Goal: Task Accomplishment & Management: Manage account settings

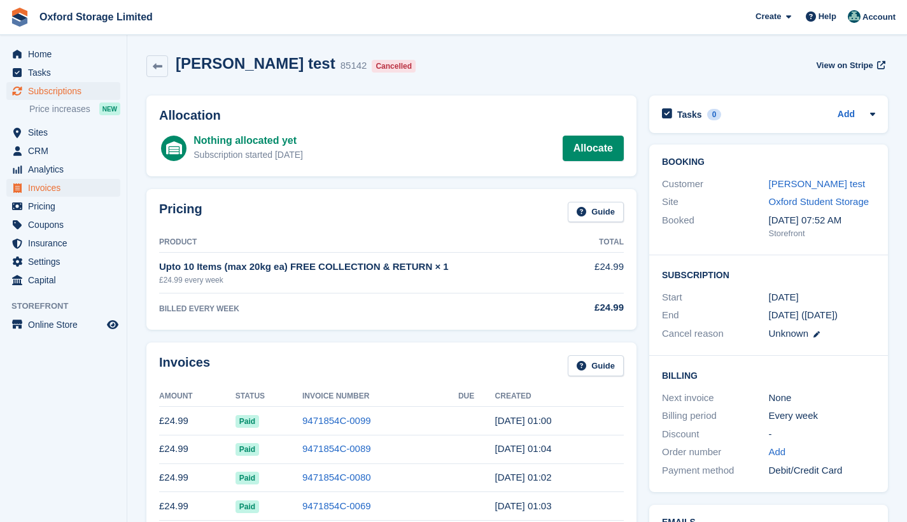
click at [60, 187] on span "Invoices" at bounding box center [66, 188] width 76 height 18
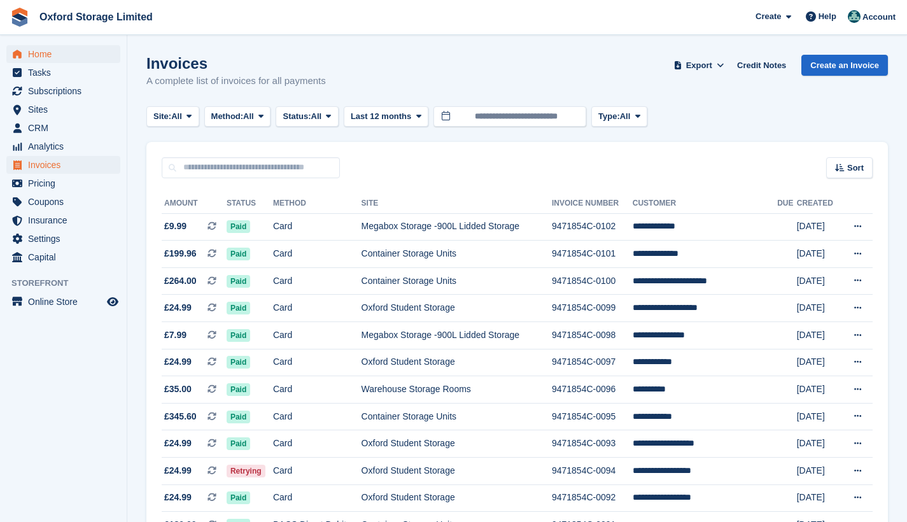
click at [52, 54] on span "Home" at bounding box center [66, 54] width 76 height 18
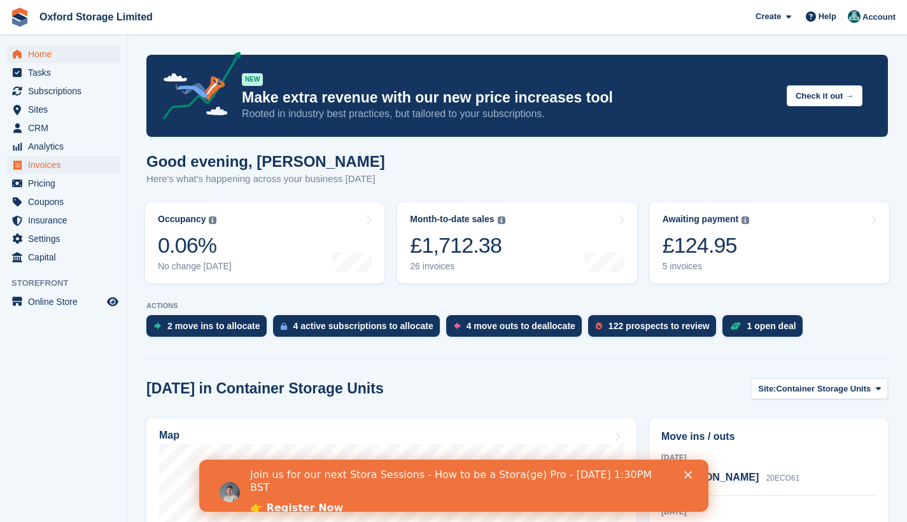
click at [66, 162] on span "Invoices" at bounding box center [66, 165] width 76 height 18
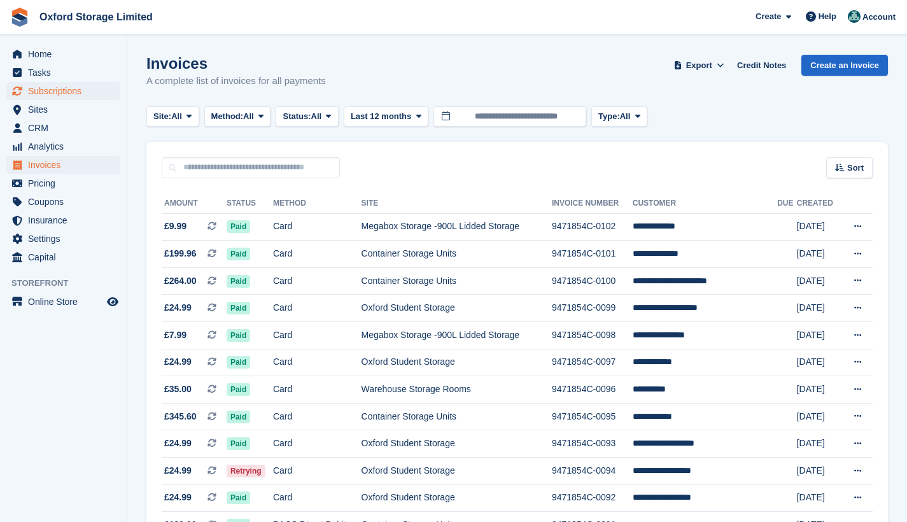
click at [63, 88] on span "Subscriptions" at bounding box center [66, 91] width 76 height 18
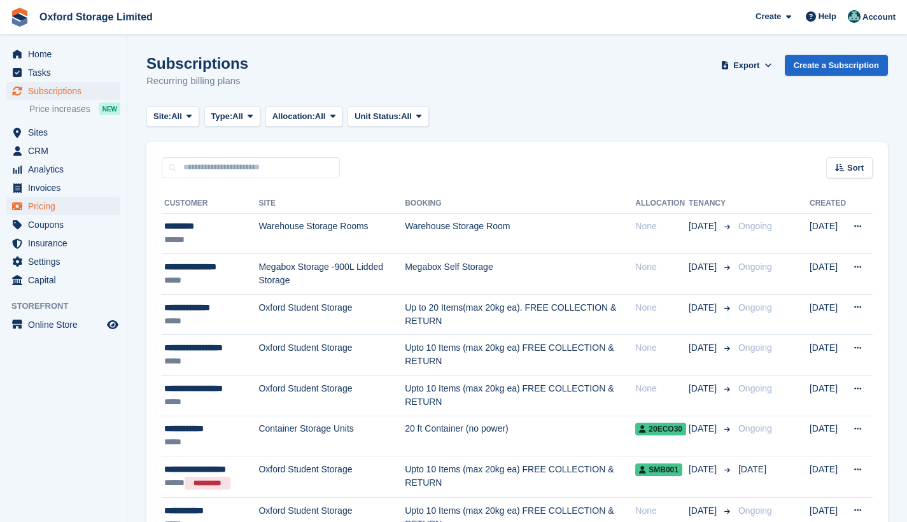
click at [21, 207] on icon "menu" at bounding box center [17, 206] width 10 height 8
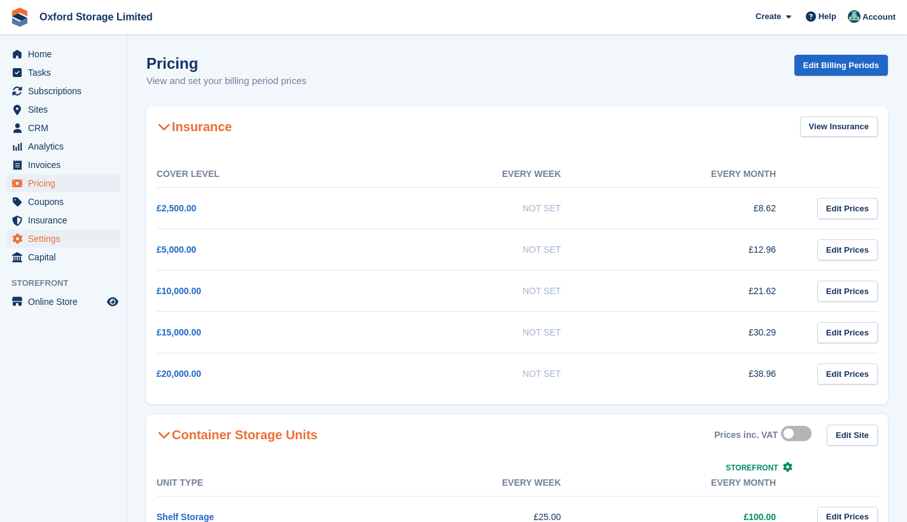
click at [17, 233] on span "menu" at bounding box center [17, 238] width 15 height 15
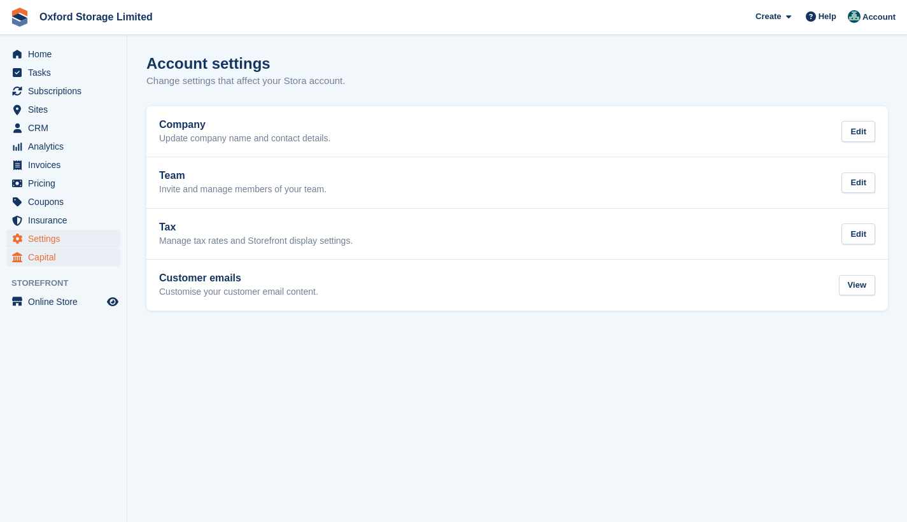
click at [19, 261] on icon "menu" at bounding box center [17, 257] width 10 height 10
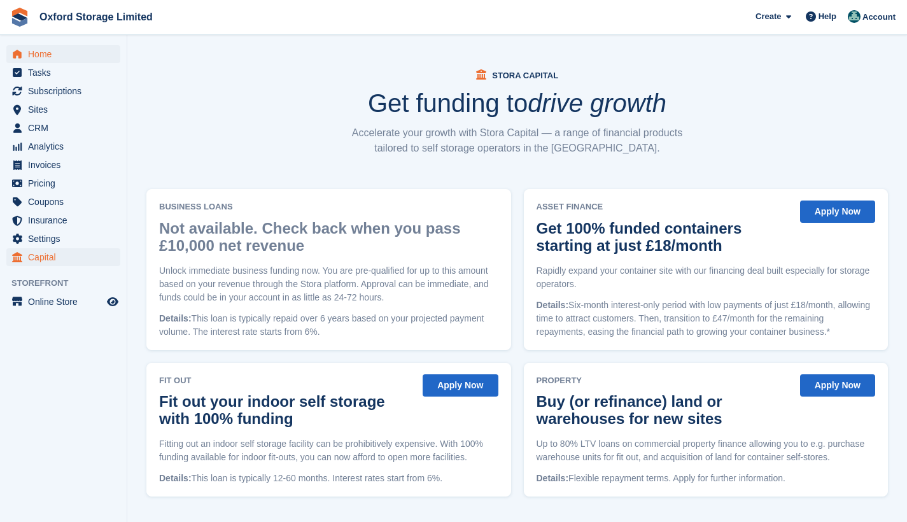
click at [33, 53] on span "Home" at bounding box center [66, 54] width 76 height 18
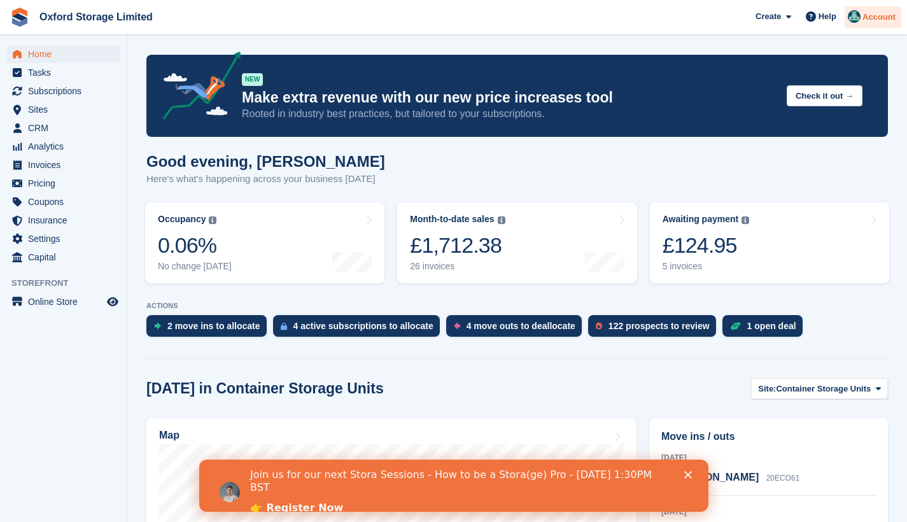
click at [861, 14] on div "Account" at bounding box center [873, 17] width 57 height 22
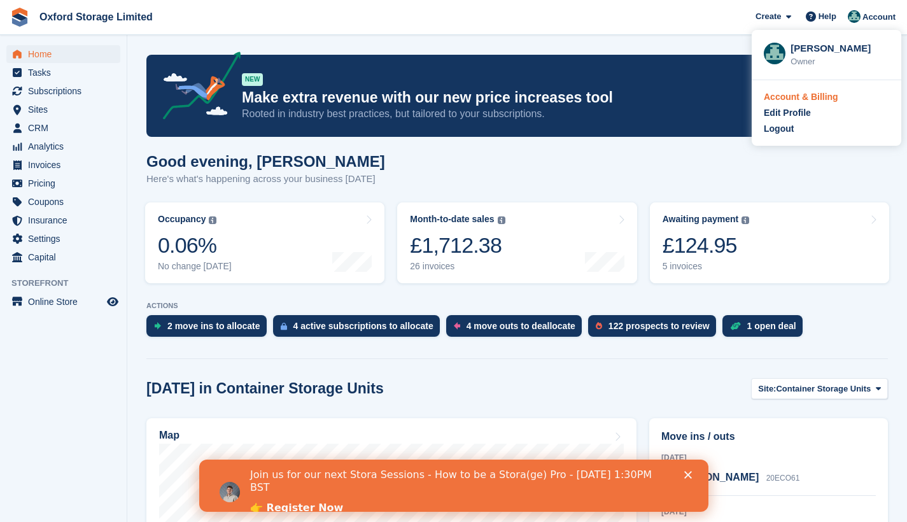
click at [822, 97] on div "Account & Billing" at bounding box center [801, 96] width 74 height 13
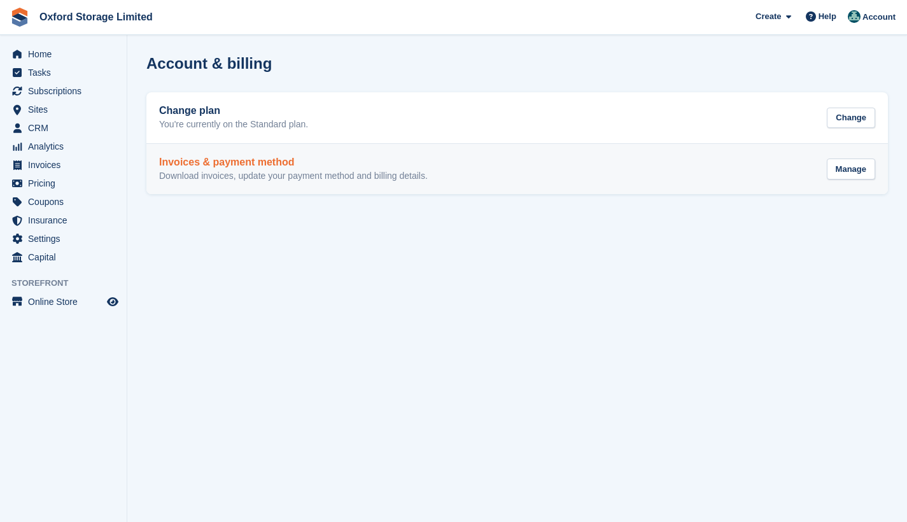
click at [370, 169] on div "Invoices & payment method Download invoices, update your payment method and bil…" at bounding box center [293, 169] width 269 height 25
